Goal: Task Accomplishment & Management: Use online tool/utility

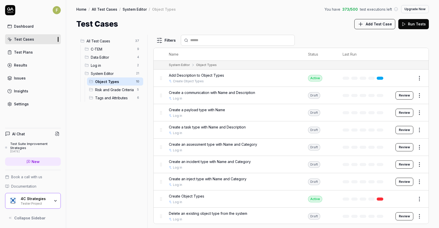
click at [401, 115] on button "Review" at bounding box center [404, 113] width 18 height 8
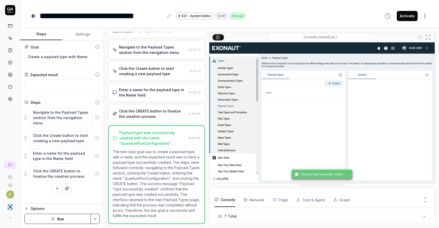
scroll to position [39, 0]
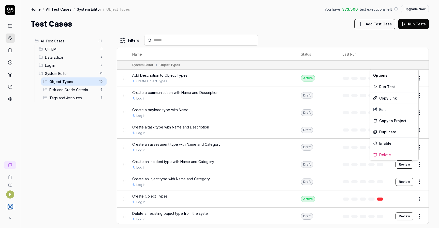
click at [415, 166] on html "F Home / All Test Cases / System Editor / Object Types You have 373 / 500 test …" at bounding box center [219, 114] width 439 height 228
click at [399, 112] on div "Edit" at bounding box center [394, 109] width 48 height 11
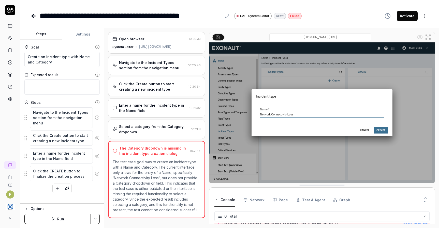
scroll to position [25, 0]
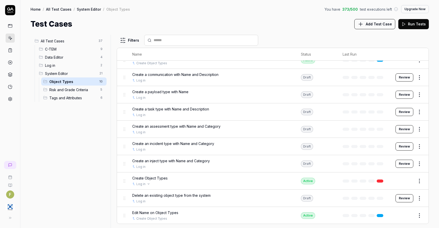
scroll to position [18, 0]
click at [399, 197] on button "Review" at bounding box center [404, 198] width 18 height 8
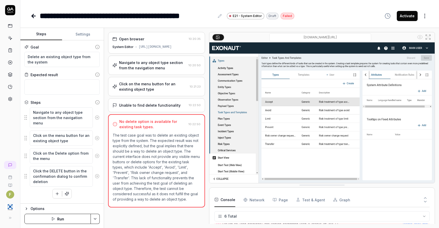
scroll to position [25, 0]
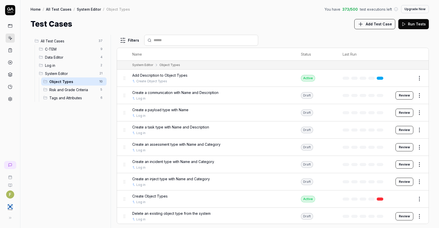
click at [77, 44] on div "All Test Cases 37" at bounding box center [70, 41] width 74 height 8
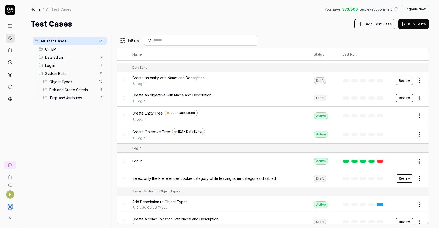
scroll to position [203, 0]
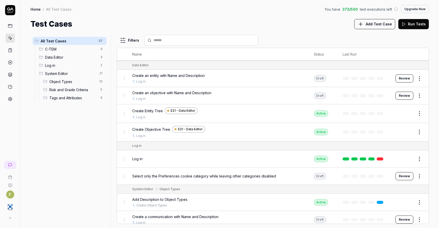
click at [401, 96] on button "Review" at bounding box center [404, 96] width 18 height 8
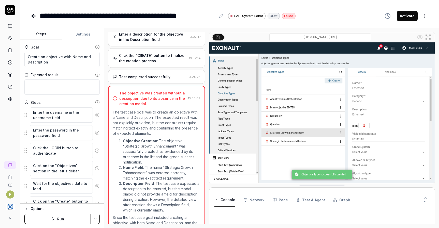
type textarea "*"
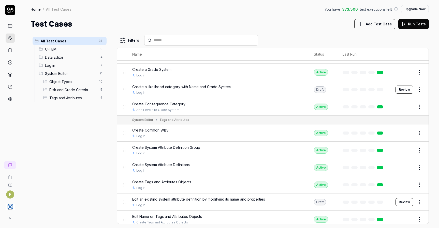
scroll to position [554, 0]
